Goal: Task Accomplishment & Management: Manage account settings

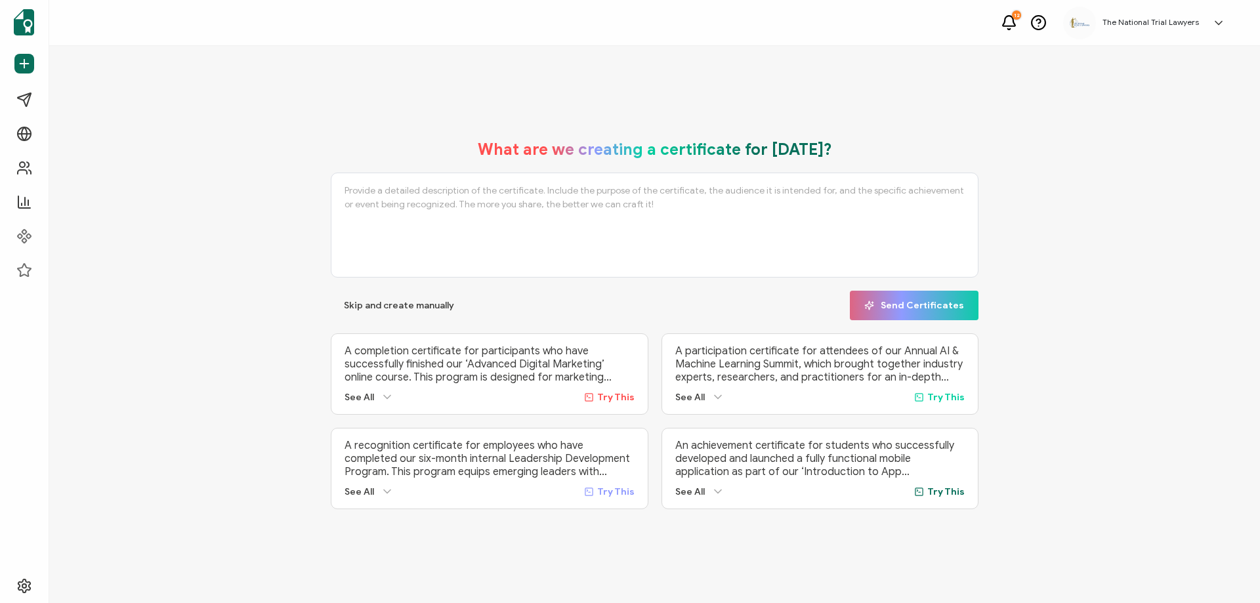
click at [1209, 23] on link at bounding box center [1215, 22] width 20 height 13
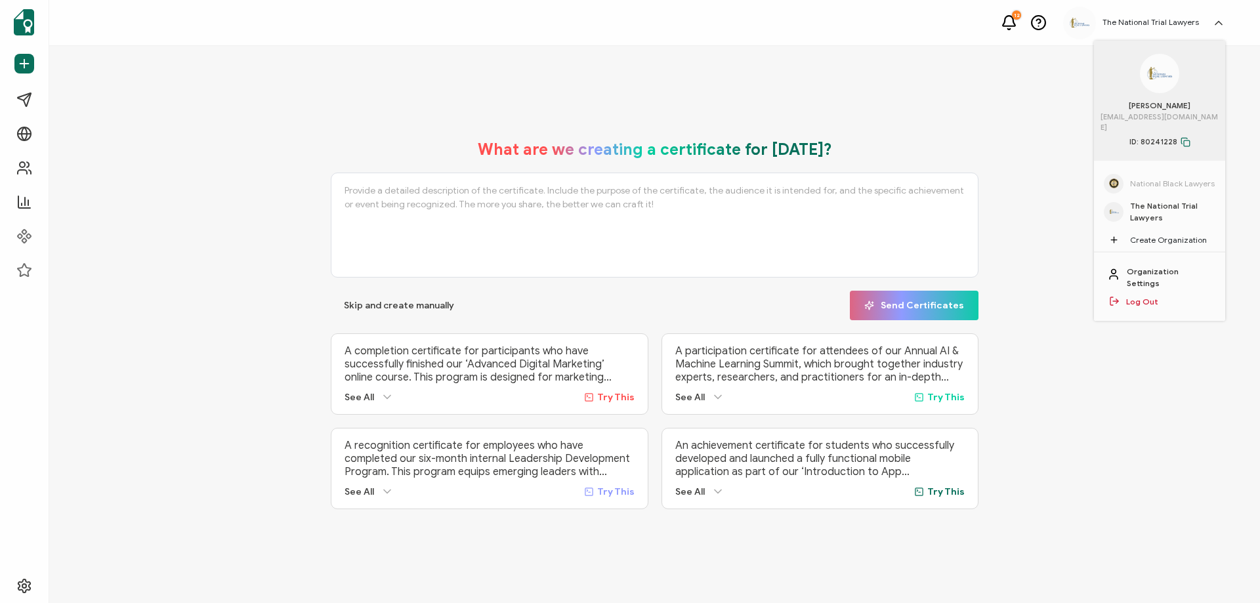
click at [1167, 178] on span "National Black Lawyers" at bounding box center [1172, 184] width 85 height 12
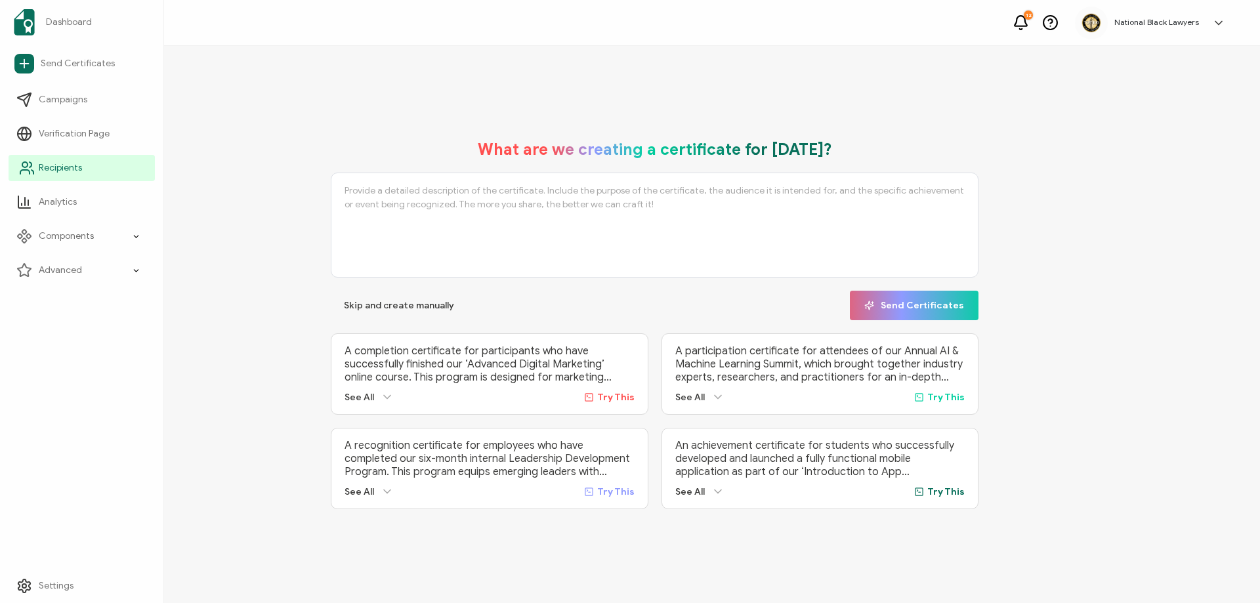
click at [70, 167] on span "Recipients" at bounding box center [60, 167] width 43 height 13
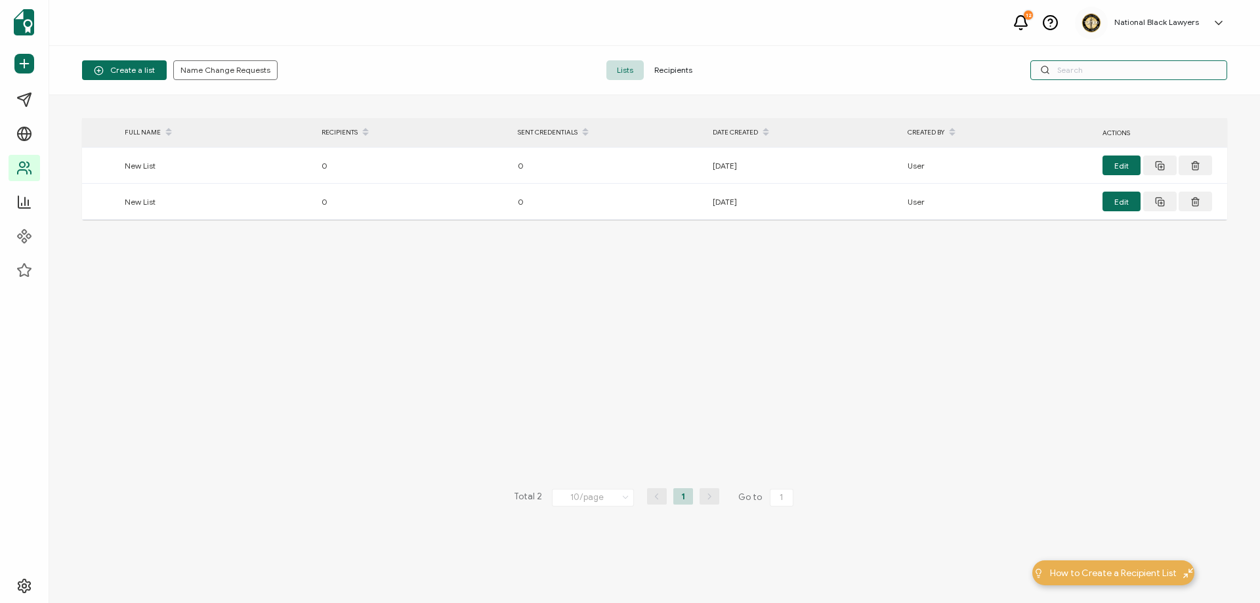
click at [1071, 74] on input "text" at bounding box center [1128, 70] width 197 height 20
click at [1073, 75] on input "text" at bounding box center [1128, 70] width 197 height 20
type input "maia taylor"
drag, startPoint x: 1105, startPoint y: 74, endPoint x: 1056, endPoint y: 69, distance: 49.5
click at [1036, 70] on input "maia taylor" at bounding box center [1128, 70] width 197 height 20
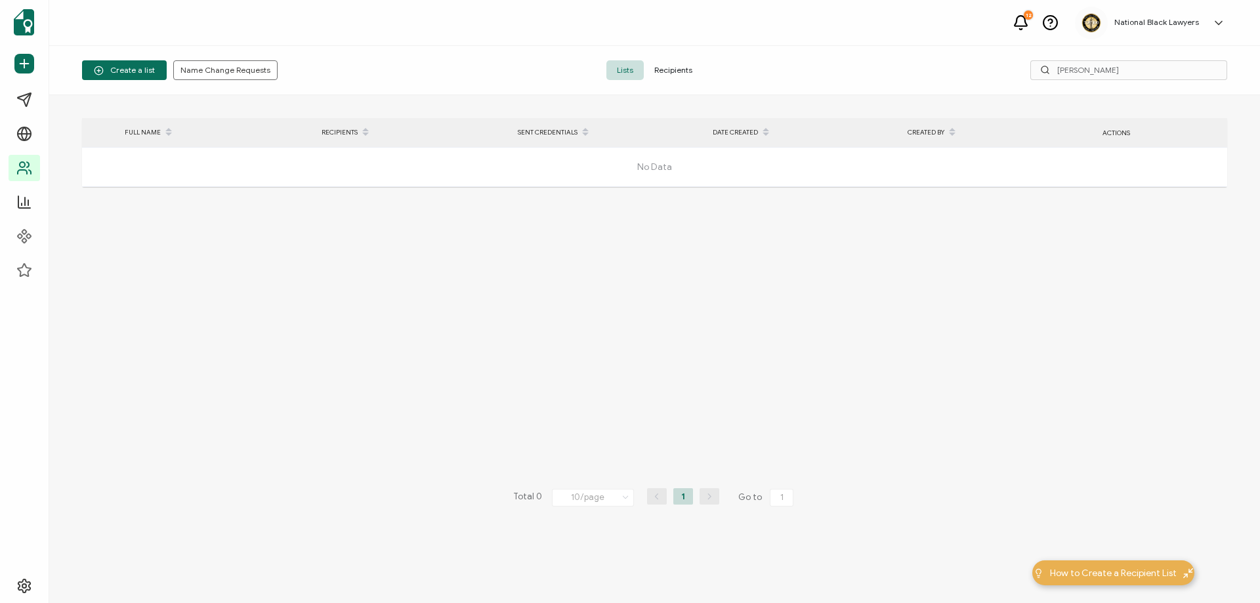
click at [680, 72] on span "Recipients" at bounding box center [673, 70] width 59 height 20
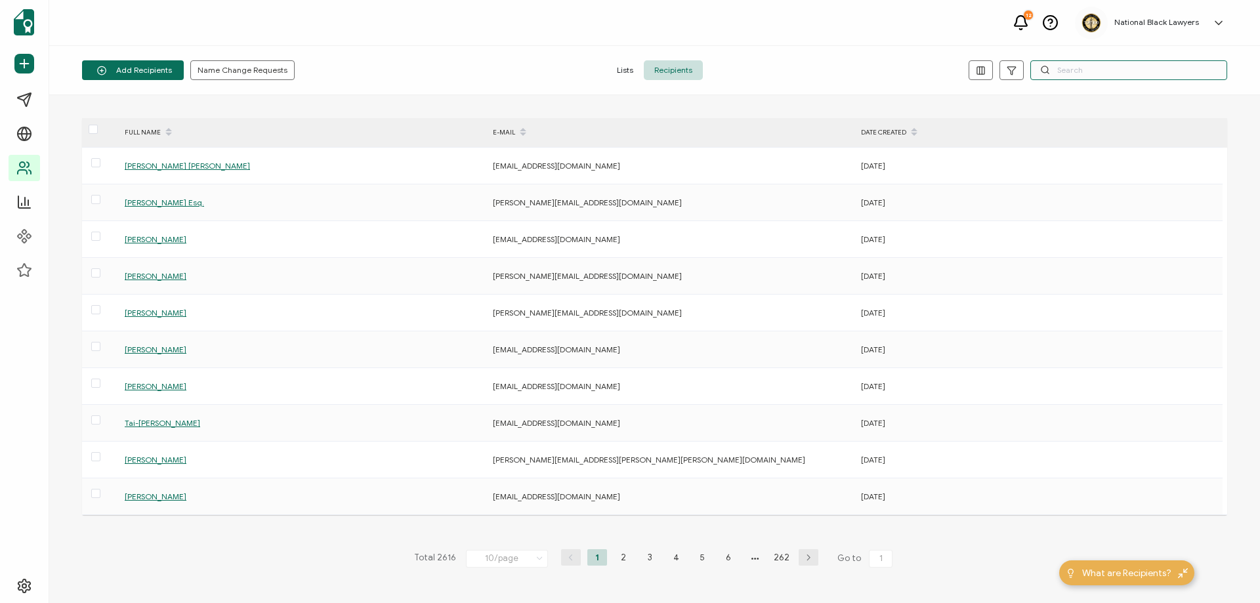
click at [1096, 70] on input "text" at bounding box center [1128, 70] width 197 height 20
paste input "maia taylor"
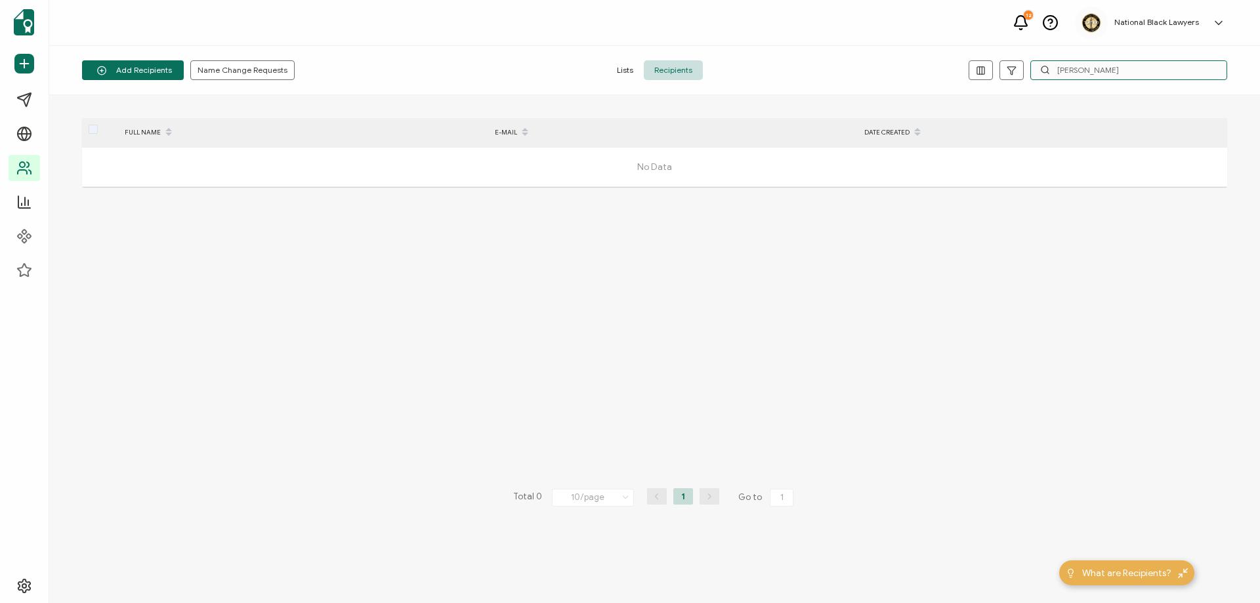
click at [1056, 71] on input "maia taylor" at bounding box center [1128, 70] width 197 height 20
click at [1075, 70] on input "maia taylor" at bounding box center [1128, 70] width 197 height 20
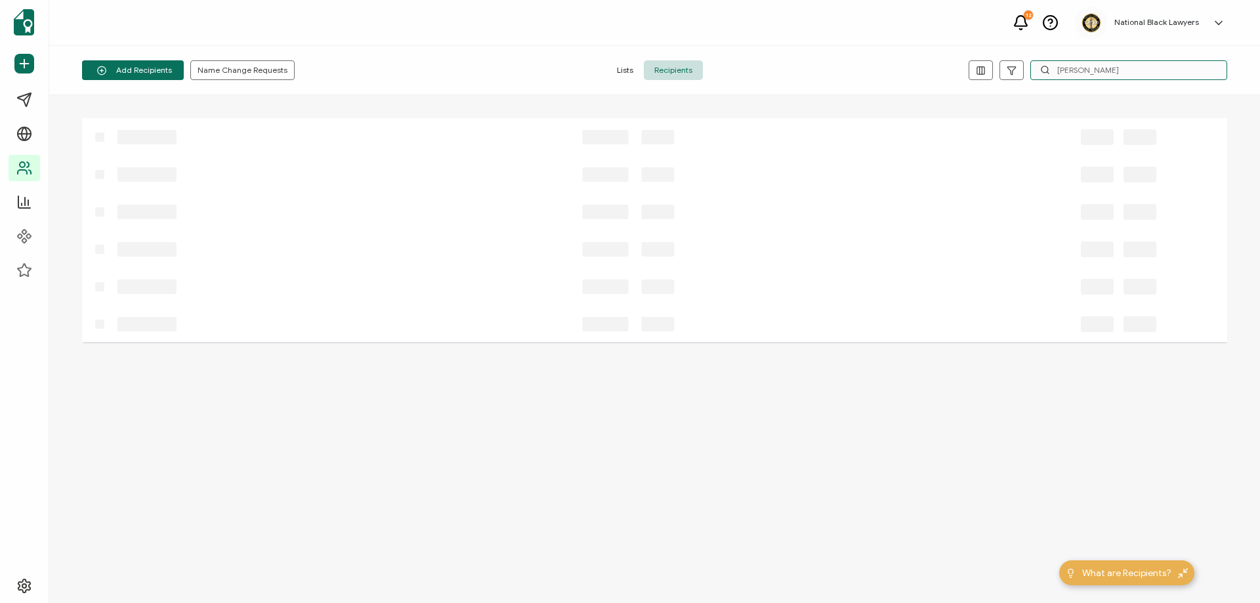
type input "maia j taylor"
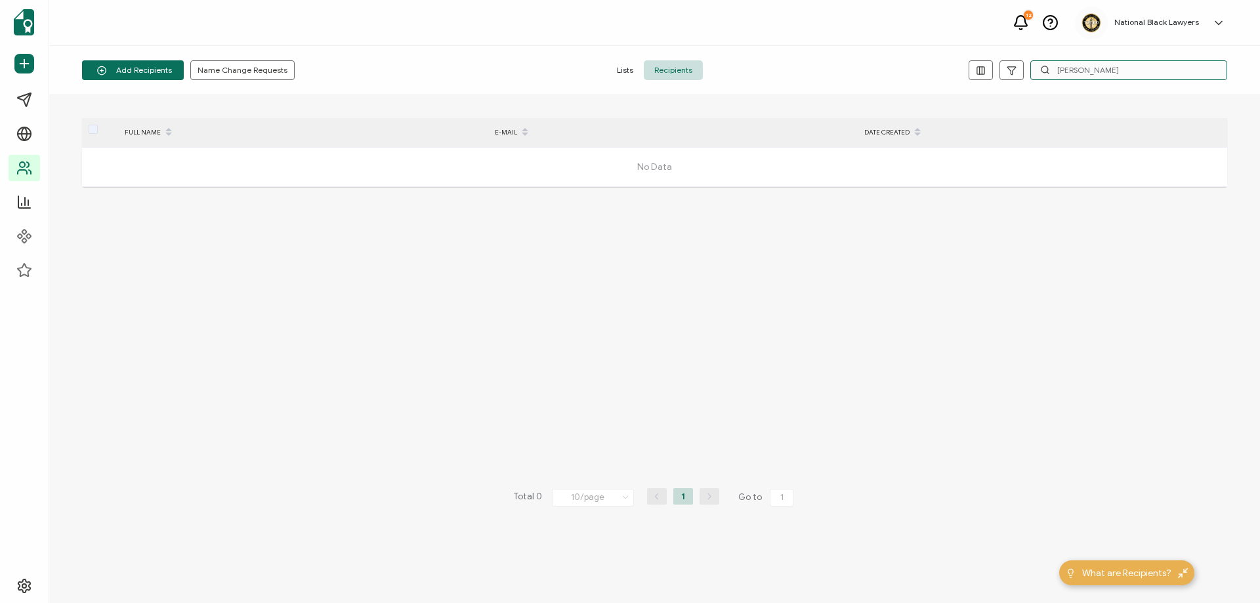
click at [1115, 71] on input "maia j taylor" at bounding box center [1128, 70] width 197 height 20
drag, startPoint x: 1126, startPoint y: 76, endPoint x: 997, endPoint y: 75, distance: 129.3
click at [997, 75] on div "maia j taylor" at bounding box center [1036, 70] width 382 height 20
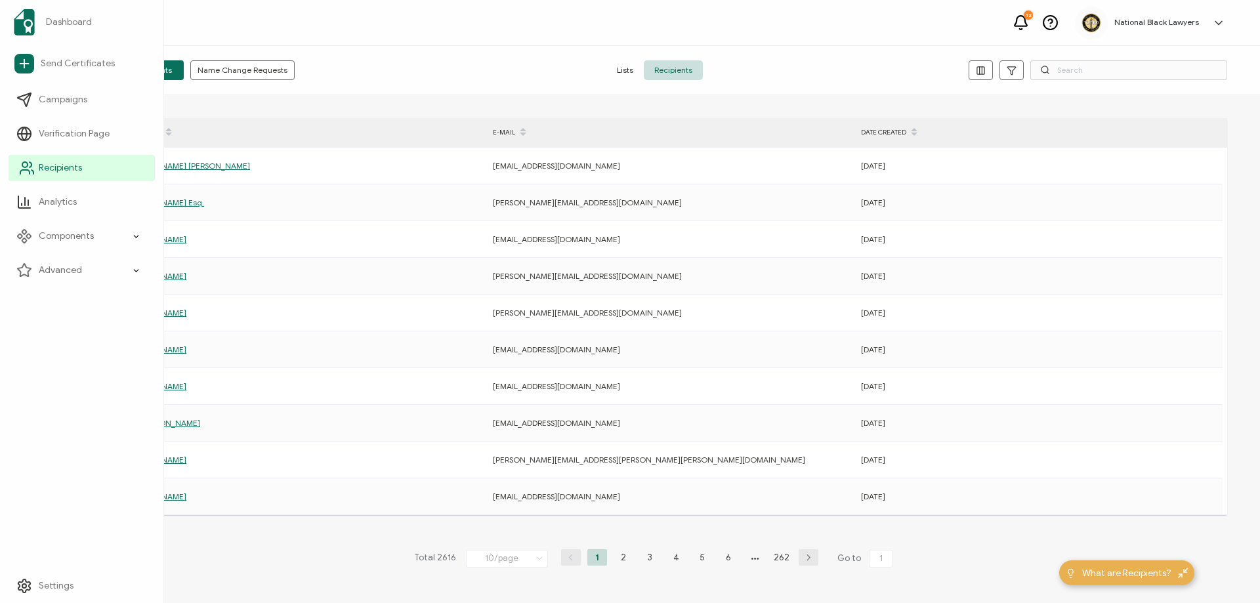
click at [64, 169] on span "Recipients" at bounding box center [60, 167] width 43 height 13
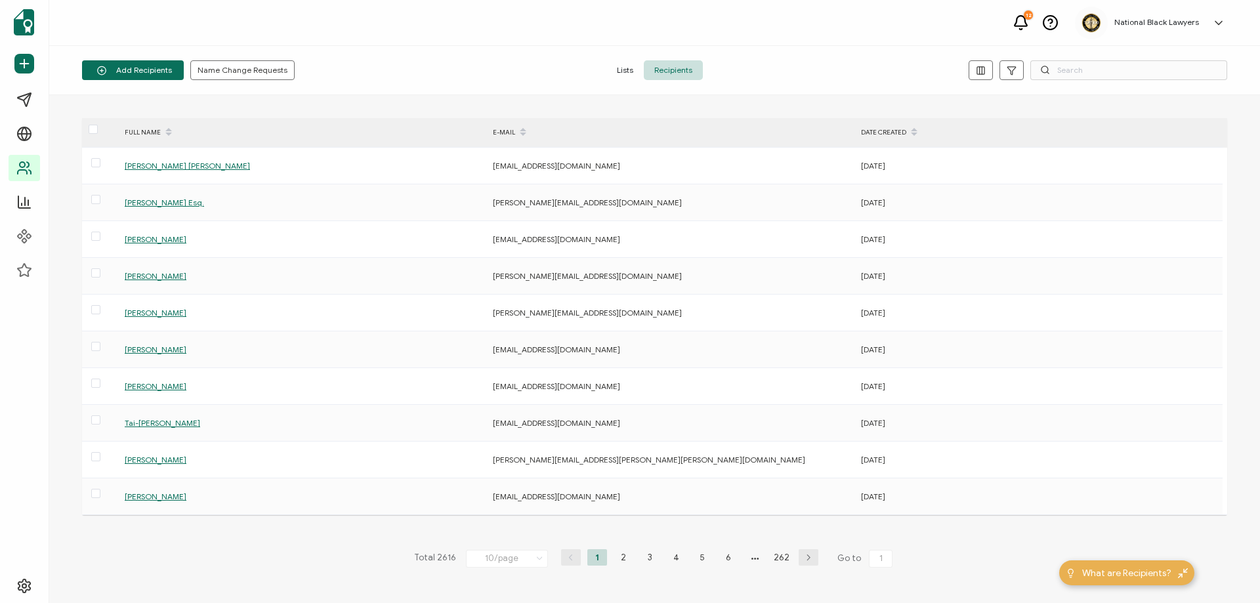
click at [668, 66] on span "Recipients" at bounding box center [673, 70] width 59 height 20
click at [1066, 75] on input "text" at bounding box center [1128, 70] width 197 height 20
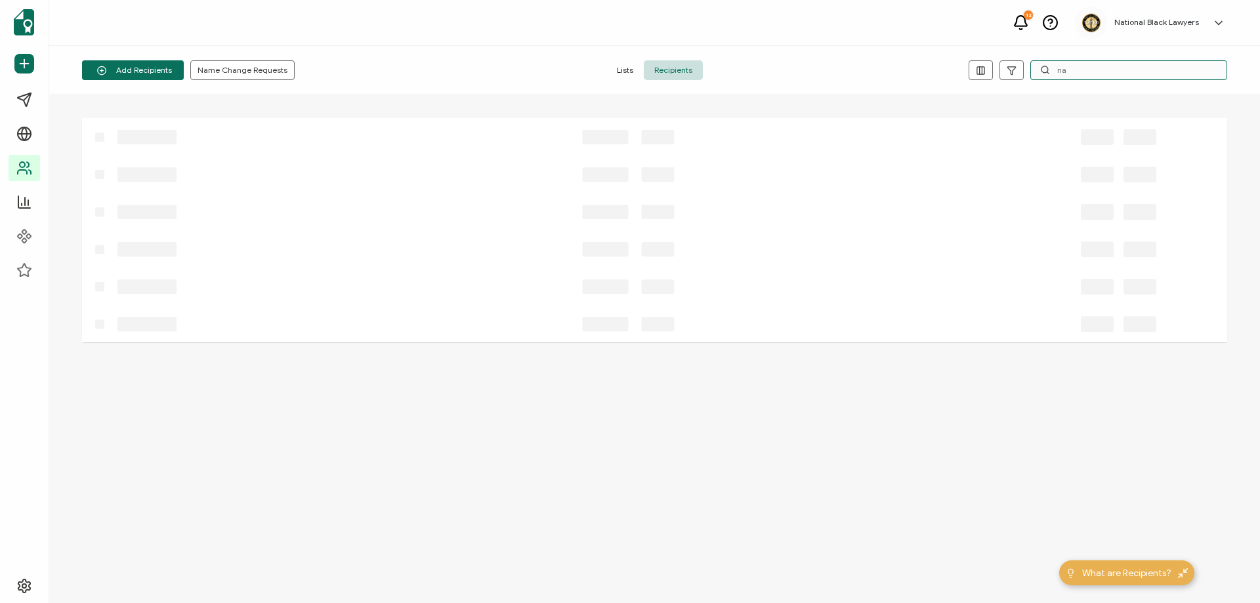
type input "n"
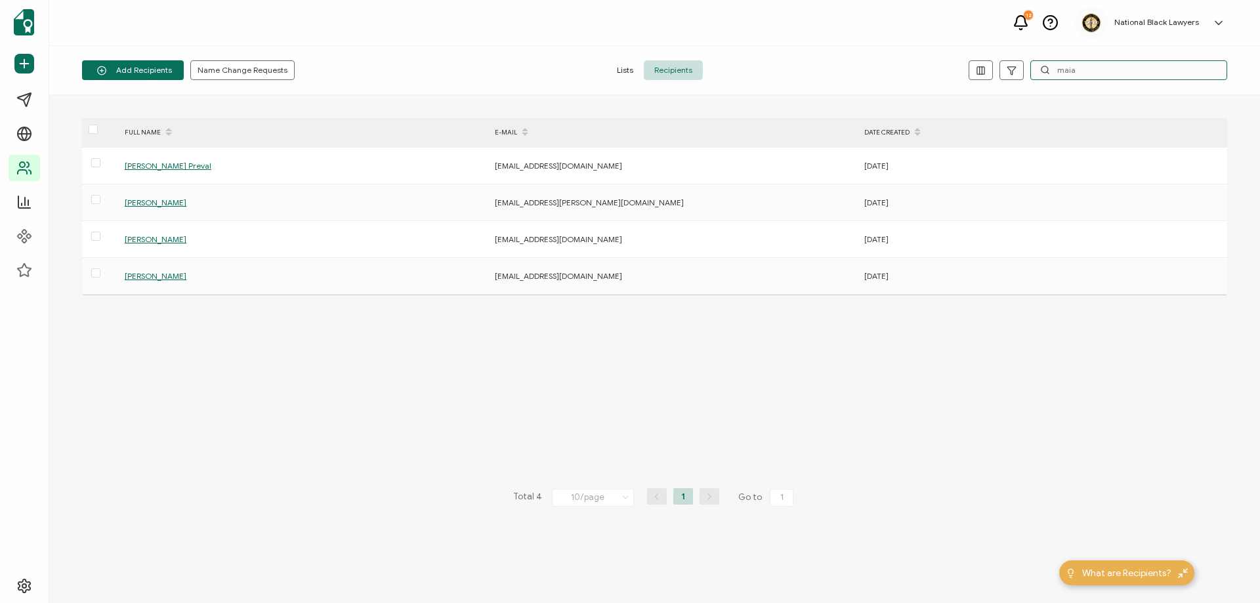
click at [1123, 75] on input "maia" at bounding box center [1128, 70] width 197 height 20
click at [1027, 74] on div "maia" at bounding box center [1036, 70] width 382 height 20
paste input "Maia Taylor"
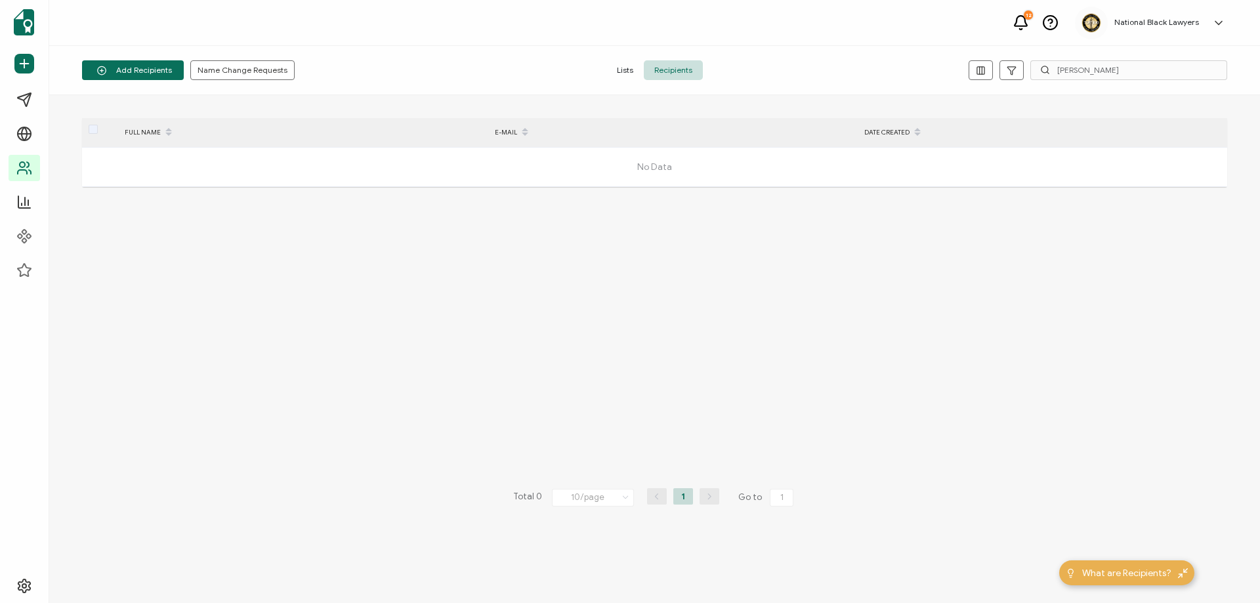
click at [1163, 21] on h5 "National Black Lawyers" at bounding box center [1156, 22] width 85 height 9
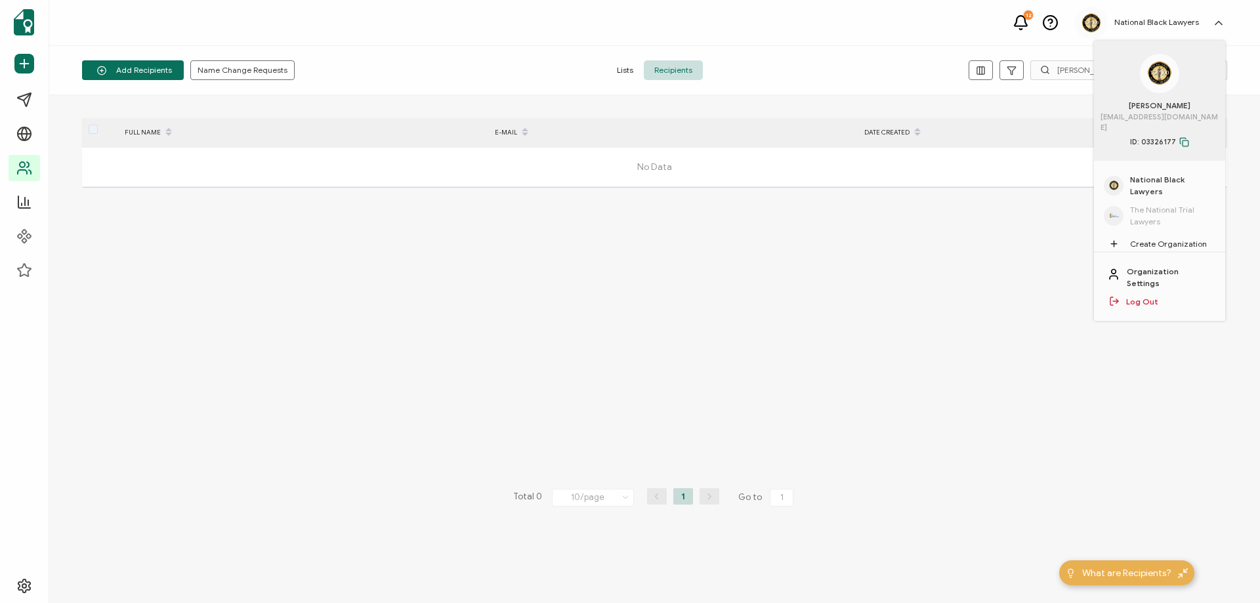
click at [1163, 174] on span "National Black Lawyers" at bounding box center [1172, 186] width 85 height 24
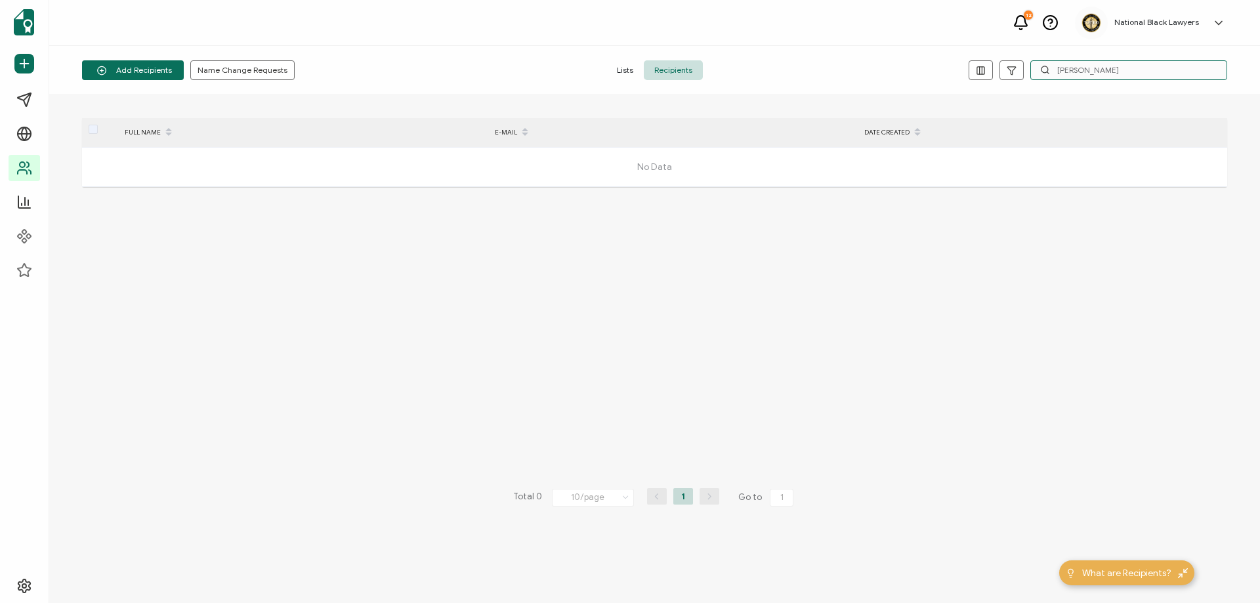
click at [1146, 73] on input "Maia Taylor" at bounding box center [1128, 70] width 197 height 20
click at [1135, 75] on input "Maia Taylor" at bounding box center [1128, 70] width 197 height 20
drag, startPoint x: 1133, startPoint y: 72, endPoint x: 1063, endPoint y: 67, distance: 70.4
click at [1013, 66] on div "Maia Taylor" at bounding box center [1036, 70] width 382 height 20
click at [1099, 72] on input "Maia Taylor" at bounding box center [1128, 70] width 197 height 20
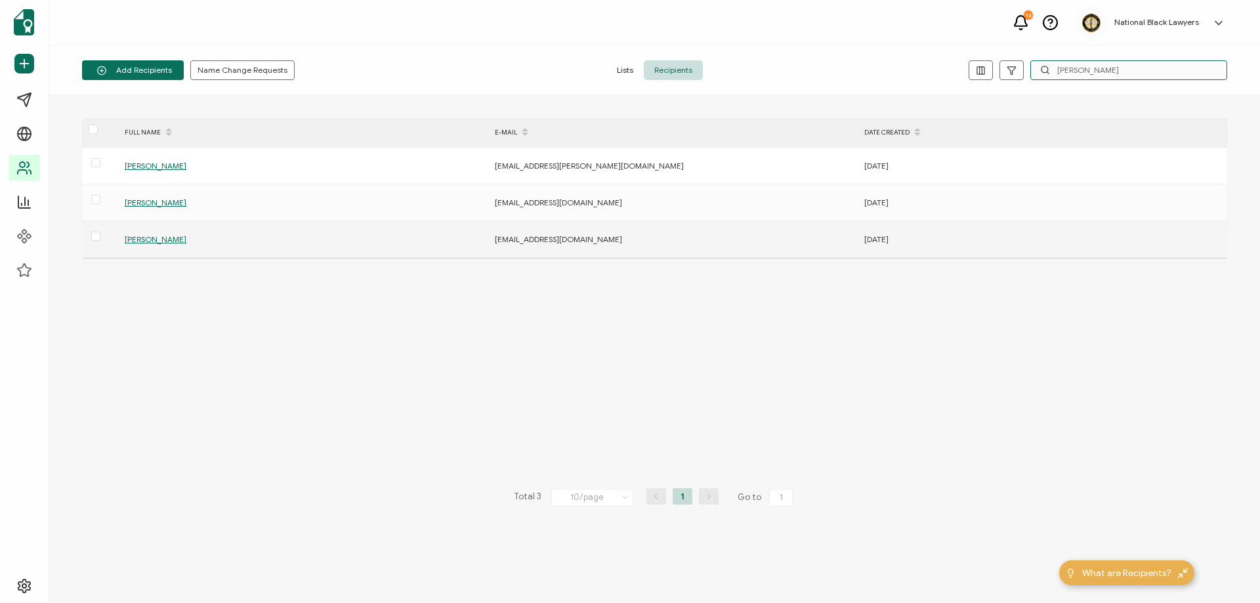
type input "Maia"
click at [138, 238] on span "Maia Cogen" at bounding box center [156, 239] width 62 height 10
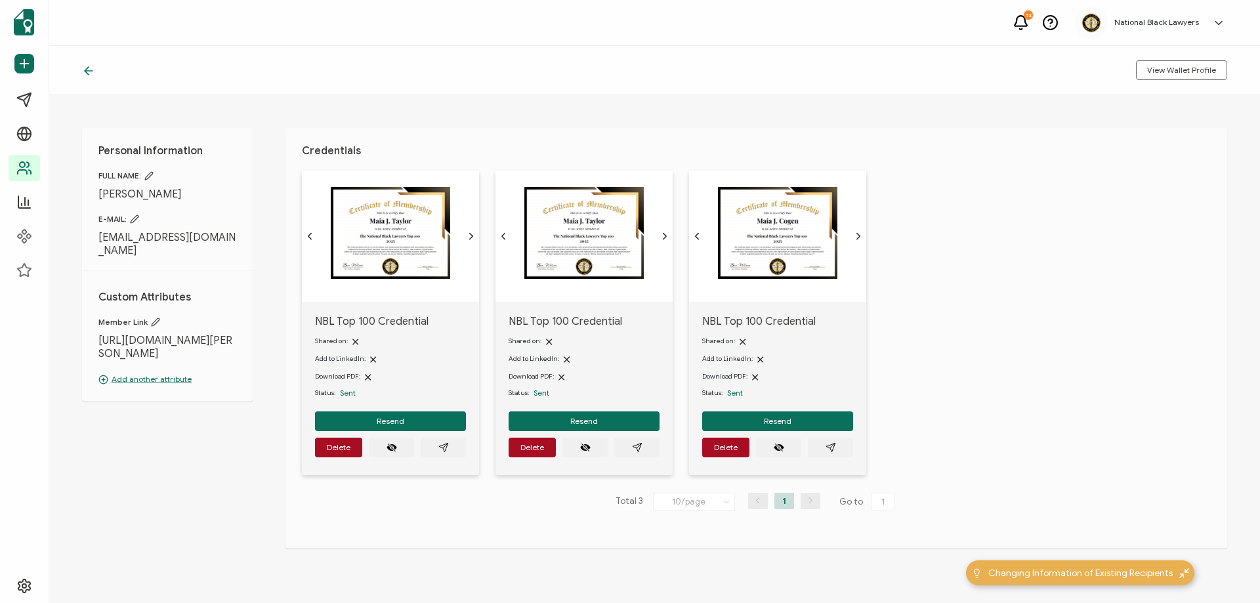
click at [449, 237] on img at bounding box center [390, 233] width 119 height 92
click at [153, 175] on icon at bounding box center [148, 175] width 9 height 9
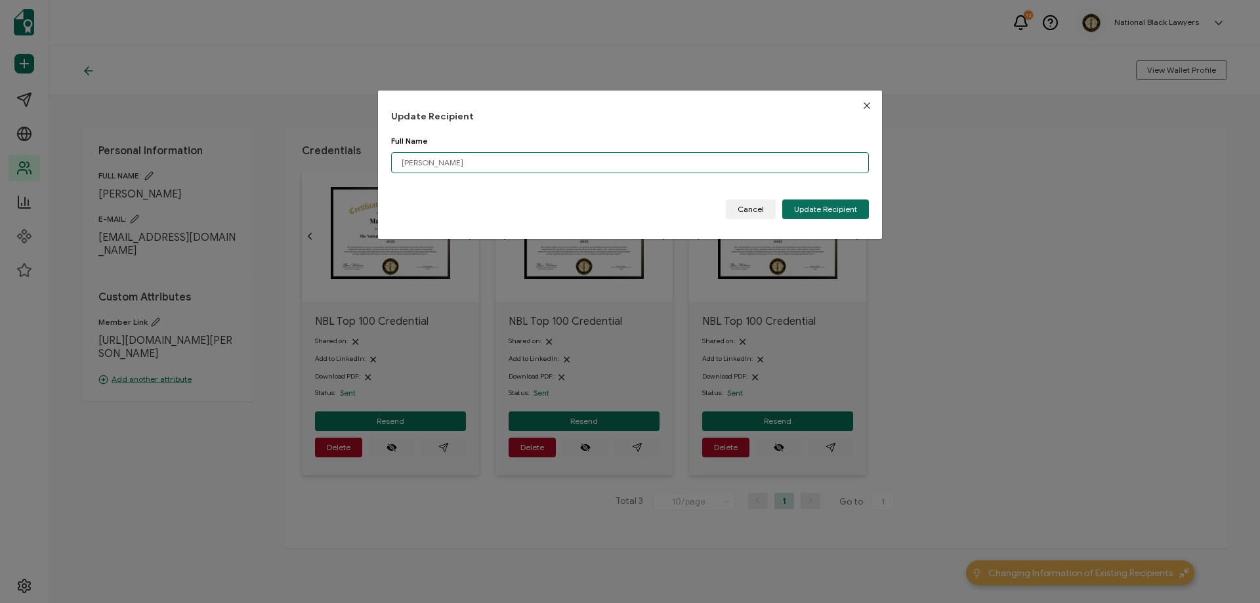
drag, startPoint x: 459, startPoint y: 166, endPoint x: 385, endPoint y: 162, distance: 74.2
click at [385, 162] on div "Update Recipient Full Name Maia Cogen Please enter a valid name. Cancel Update …" at bounding box center [630, 165] width 504 height 148
drag, startPoint x: 453, startPoint y: 160, endPoint x: 439, endPoint y: 163, distance: 14.0
click at [436, 164] on input "Maia Cogen" at bounding box center [630, 162] width 478 height 21
paste input "J. Taylor"
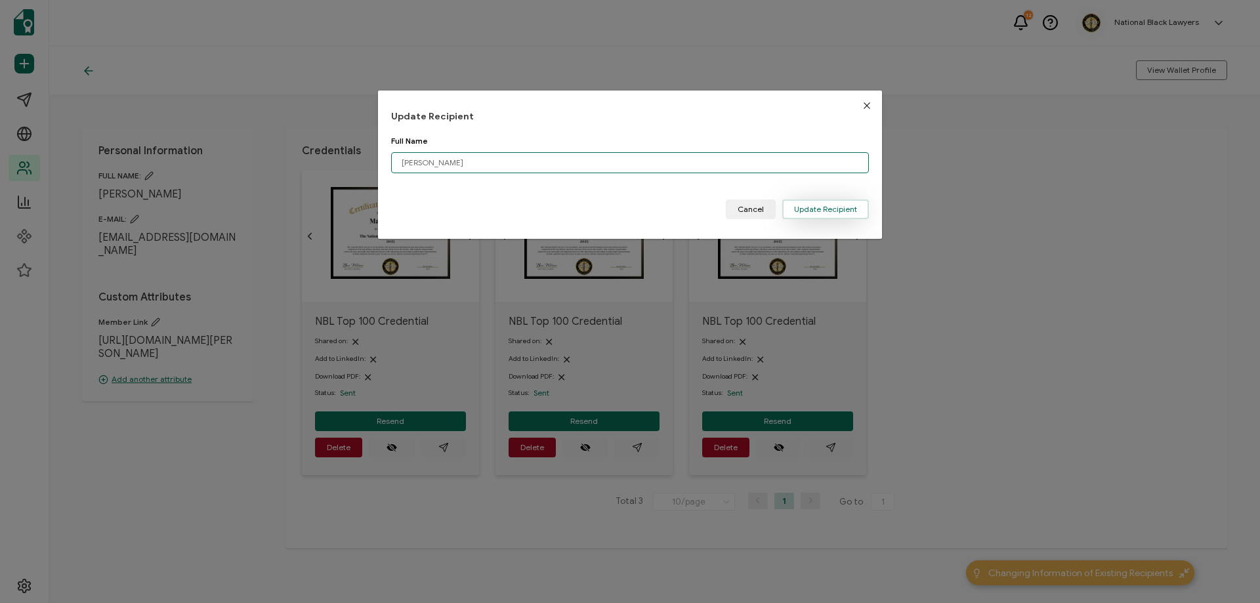
type input "Maia J. Taylor"
click at [835, 215] on button "Update Recipient" at bounding box center [825, 209] width 87 height 20
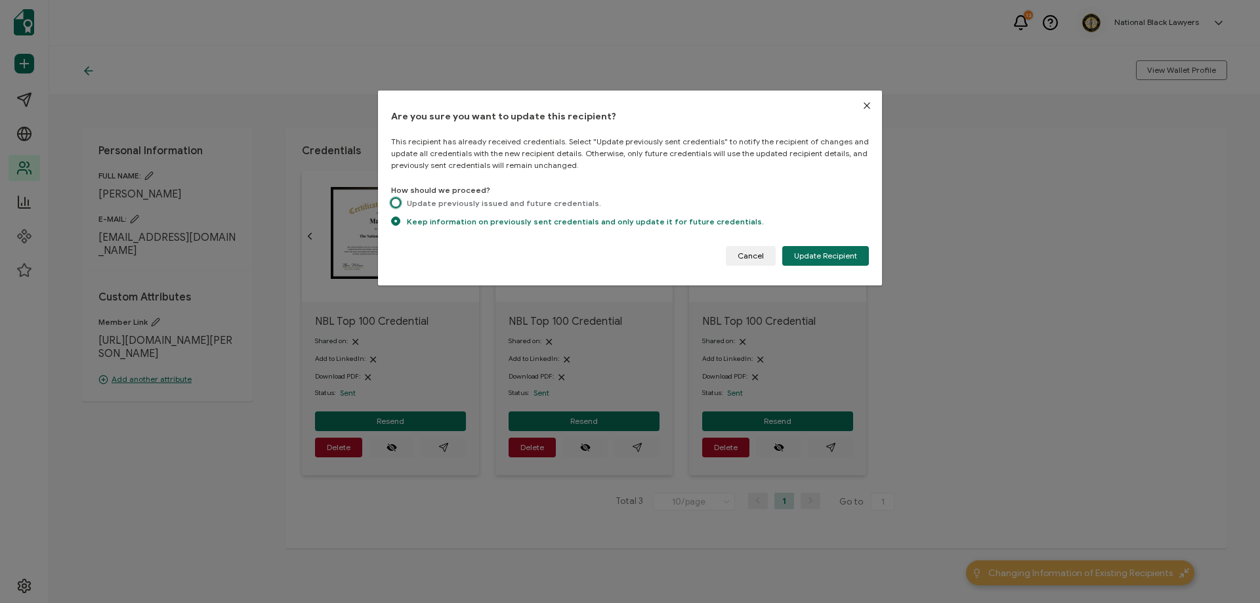
click at [394, 199] on span "dialog" at bounding box center [395, 202] width 9 height 9
click at [394, 199] on input "Update previously issued and future credentials." at bounding box center [395, 203] width 9 height 11
radio input "true"
radio input "false"
click at [858, 257] on button "Update Recipient" at bounding box center [825, 256] width 87 height 20
